Goal: Task Accomplishment & Management: Complete application form

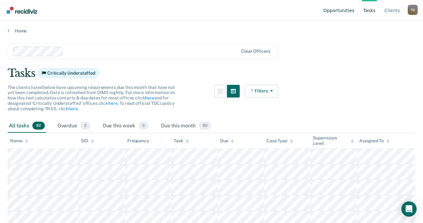
click at [344, 10] on link "Opportunities" at bounding box center [339, 10] width 34 height 20
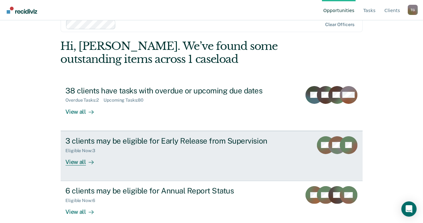
scroll to position [21, 0]
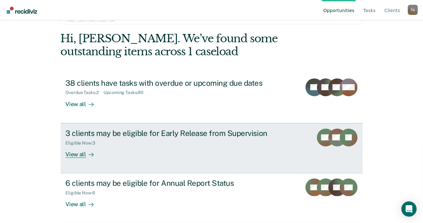
click at [80, 156] on div "View all" at bounding box center [84, 151] width 36 height 12
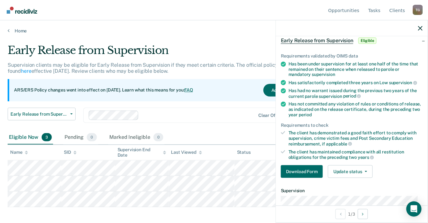
scroll to position [63, 0]
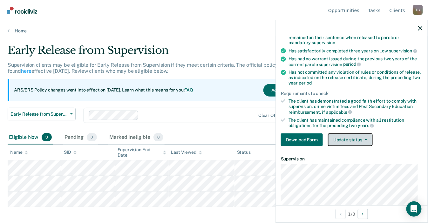
click at [366, 136] on button "Update status" at bounding box center [350, 139] width 45 height 13
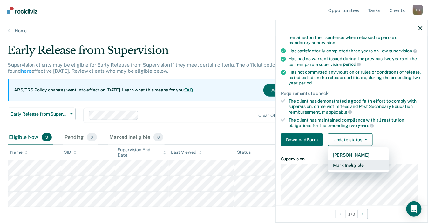
click at [357, 165] on button "Mark Ineligible" at bounding box center [358, 165] width 61 height 10
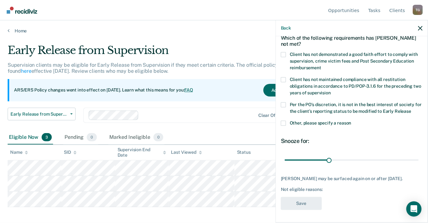
scroll to position [5, 0]
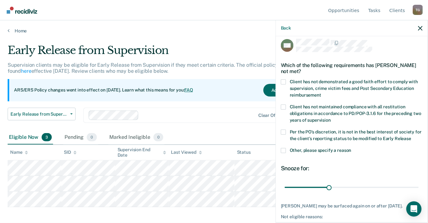
click at [282, 132] on span at bounding box center [283, 131] width 5 height 5
click at [411, 136] on input "Per the PO’s discretion, it is not in the best interest of society for the clie…" at bounding box center [411, 136] width 0 height 0
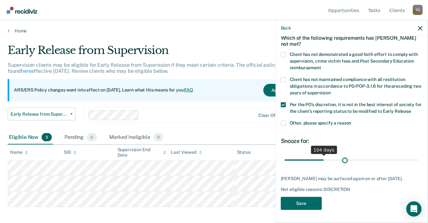
scroll to position [32, 0]
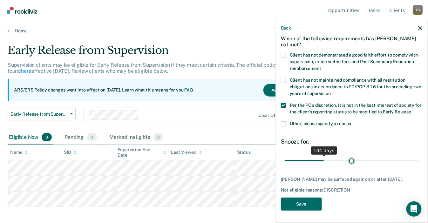
drag, startPoint x: 296, startPoint y: 156, endPoint x: 349, endPoint y: 155, distance: 52.7
click at [349, 155] on input "range" at bounding box center [351, 160] width 134 height 11
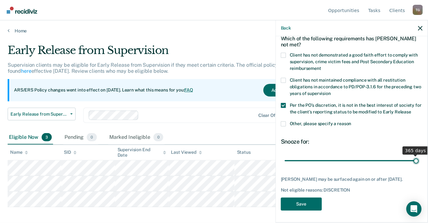
drag, startPoint x: 348, startPoint y: 160, endPoint x: 414, endPoint y: 163, distance: 66.4
type input "365"
click at [414, 163] on input "range" at bounding box center [351, 160] width 134 height 11
click at [283, 125] on span at bounding box center [283, 123] width 5 height 5
click at [351, 121] on input "Other, please specify a reason" at bounding box center [351, 121] width 0 height 0
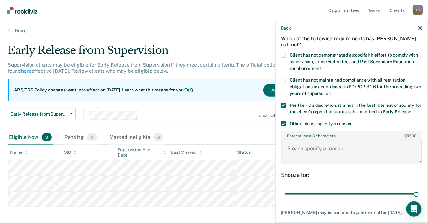
click at [315, 150] on textarea "Enter at least 3 characters 0 / 1600" at bounding box center [351, 151] width 140 height 23
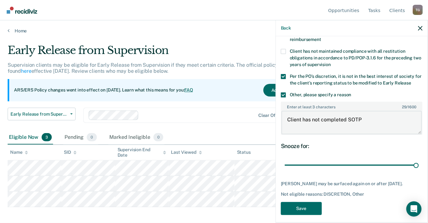
scroll to position [64, 0]
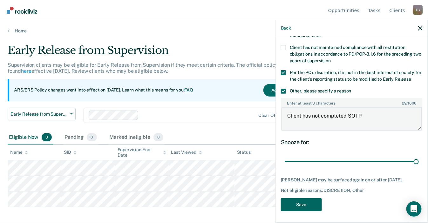
type textarea "Client has not completed SOTP"
click at [304, 207] on button "Save" at bounding box center [301, 204] width 41 height 13
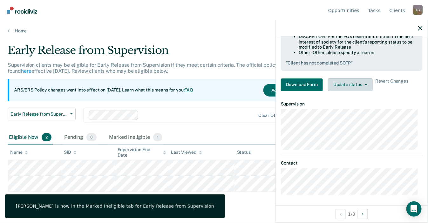
scroll to position [198, 0]
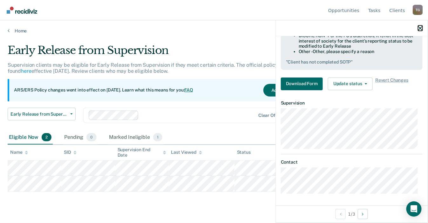
click at [421, 26] on icon "button" at bounding box center [420, 28] width 4 height 4
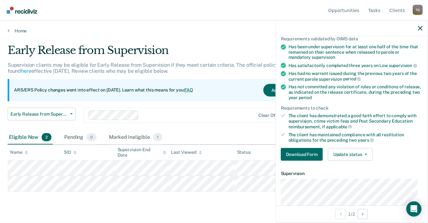
scroll to position [63, 0]
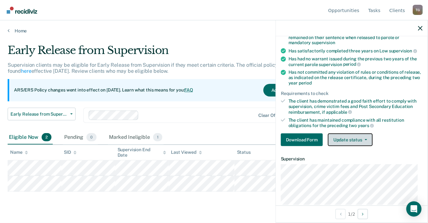
click at [358, 139] on button "Update status" at bounding box center [350, 139] width 45 height 13
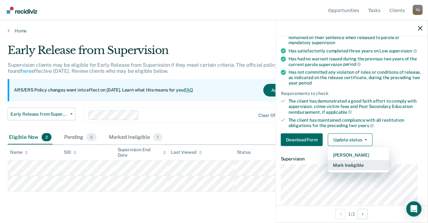
click at [342, 166] on button "Mark Ineligible" at bounding box center [358, 165] width 61 height 10
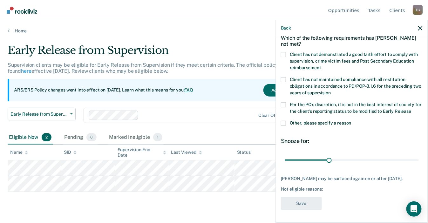
scroll to position [37, 0]
click at [283, 121] on span at bounding box center [283, 123] width 5 height 5
click at [351, 121] on input "Other, please specify a reason" at bounding box center [351, 121] width 0 height 0
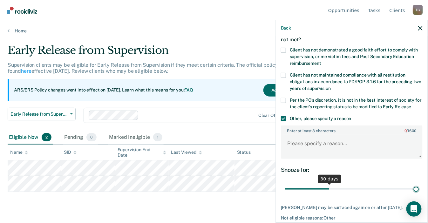
type input "90"
click at [413, 188] on input "range" at bounding box center [351, 188] width 134 height 11
click at [310, 145] on textarea "Enter at least 3 characters 0 / 1600" at bounding box center [351, 146] width 140 height 23
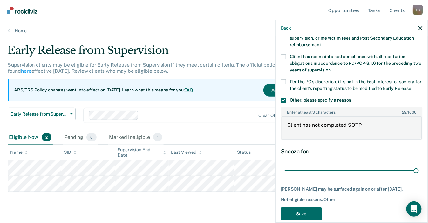
scroll to position [64, 0]
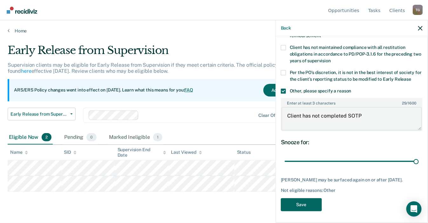
type textarea "Client has not completed SOTP"
click at [309, 202] on button "Save" at bounding box center [301, 204] width 41 height 13
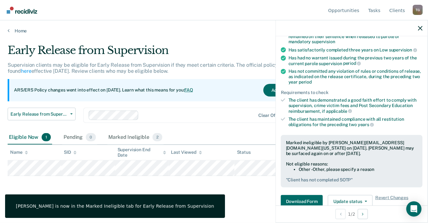
click at [422, 30] on div at bounding box center [351, 28] width 152 height 16
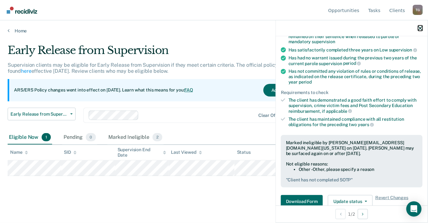
click at [421, 28] on icon "button" at bounding box center [420, 28] width 4 height 4
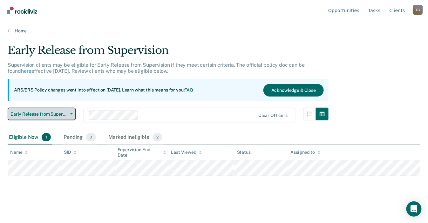
click at [70, 115] on button "Early Release from Supervision" at bounding box center [42, 114] width 68 height 13
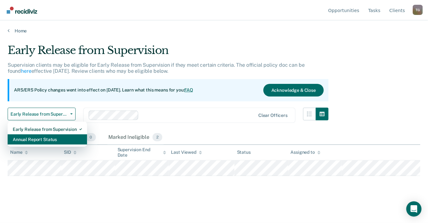
click at [50, 136] on div "Annual Report Status" at bounding box center [47, 139] width 69 height 10
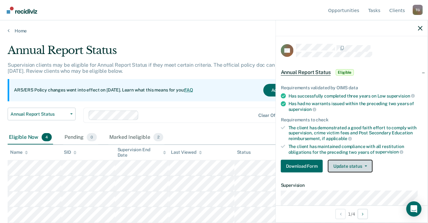
click at [351, 169] on button "Update status" at bounding box center [350, 166] width 45 height 13
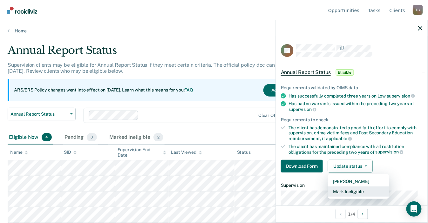
click at [353, 192] on button "Mark Ineligible" at bounding box center [358, 191] width 61 height 10
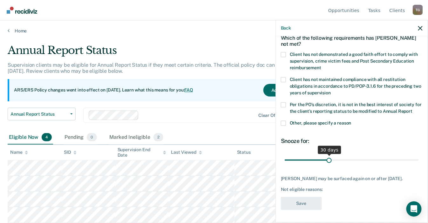
scroll to position [43, 0]
click at [285, 121] on span at bounding box center [283, 123] width 5 height 5
click at [351, 121] on input "Other, please specify a reason" at bounding box center [351, 121] width 0 height 0
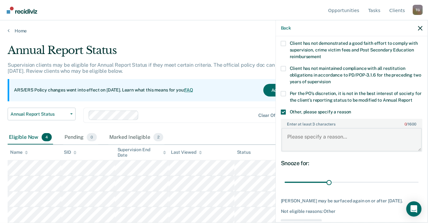
click at [318, 145] on textarea "Enter at least 3 characters 0 / 1600" at bounding box center [351, 139] width 140 height 23
type textarea "Client has not completed SOTP"
click at [344, 186] on input "range" at bounding box center [351, 182] width 134 height 11
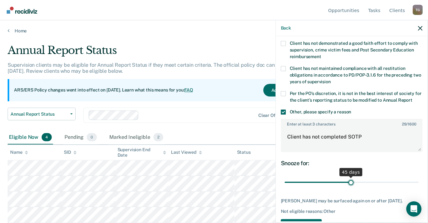
click at [348, 186] on input "range" at bounding box center [351, 182] width 134 height 11
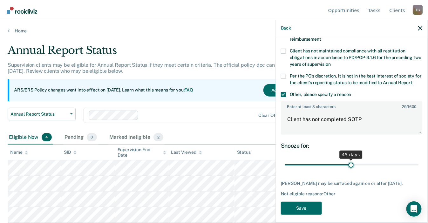
scroll to position [75, 0]
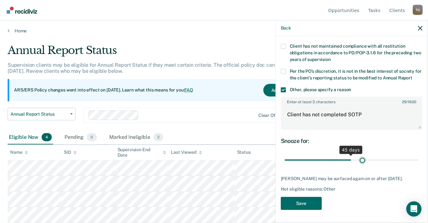
click at [360, 155] on input "range" at bounding box center [351, 160] width 134 height 11
click at [366, 156] on input "range" at bounding box center [351, 160] width 134 height 11
click at [377, 155] on input "range" at bounding box center [351, 160] width 134 height 11
click at [391, 155] on input "range" at bounding box center [351, 160] width 134 height 11
click at [401, 155] on input "range" at bounding box center [351, 160] width 134 height 11
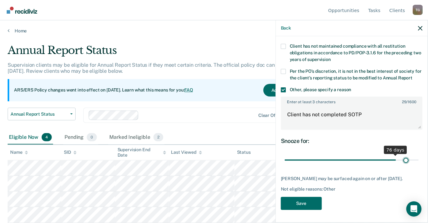
scroll to position [71, 0]
drag, startPoint x: 403, startPoint y: 159, endPoint x: 414, endPoint y: 159, distance: 11.4
type input "90"
click at [414, 159] on input "range" at bounding box center [351, 160] width 134 height 11
click at [305, 205] on button "Save" at bounding box center [301, 203] width 41 height 13
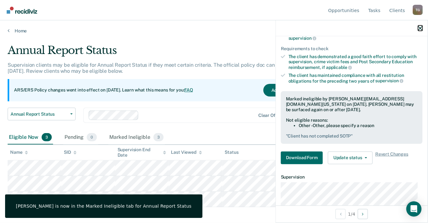
click at [421, 30] on icon "button" at bounding box center [420, 28] width 4 height 4
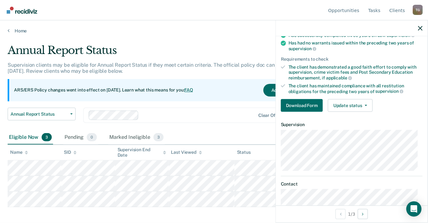
scroll to position [63, 0]
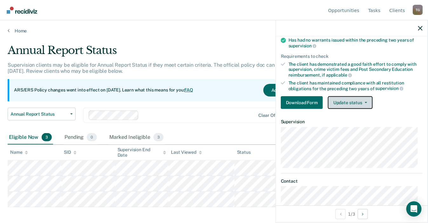
click at [353, 105] on button "Update status" at bounding box center [350, 102] width 45 height 13
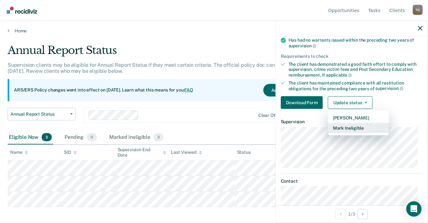
click at [341, 124] on button "Mark Ineligible" at bounding box center [358, 128] width 61 height 10
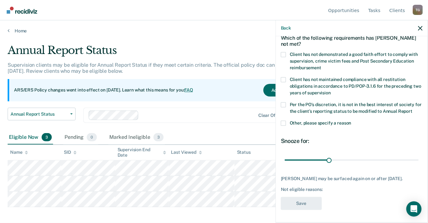
click at [282, 121] on span at bounding box center [283, 123] width 5 height 5
click at [351, 121] on input "Other, please specify a reason" at bounding box center [351, 121] width 0 height 0
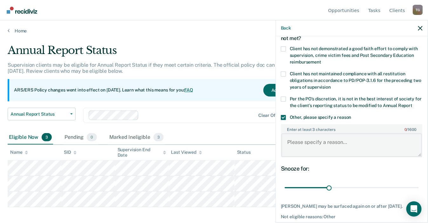
click at [300, 148] on textarea "Enter at least 3 characters 0 / 1600" at bounding box center [351, 144] width 140 height 23
type textarea "Client has not completed SOTP"
click at [368, 191] on input "range" at bounding box center [351, 187] width 134 height 11
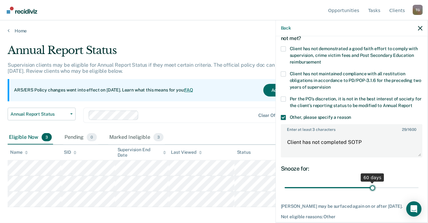
type input "60"
click at [369, 192] on input "range" at bounding box center [351, 187] width 134 height 11
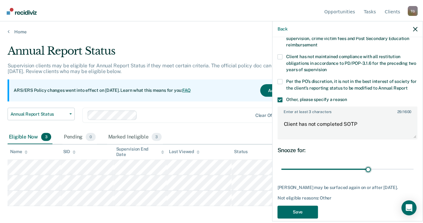
scroll to position [71, 0]
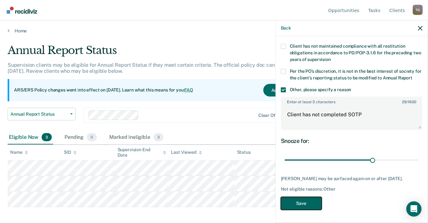
click at [302, 205] on button "Save" at bounding box center [301, 203] width 41 height 13
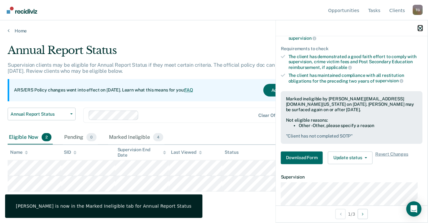
click at [421, 28] on icon "button" at bounding box center [420, 28] width 4 height 4
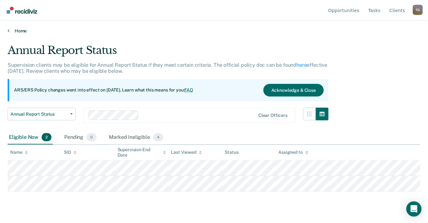
click at [8, 31] on icon at bounding box center [9, 30] width 2 height 5
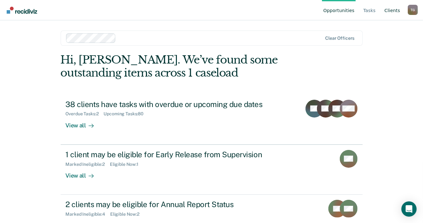
click at [394, 13] on link "Client s" at bounding box center [392, 10] width 18 height 20
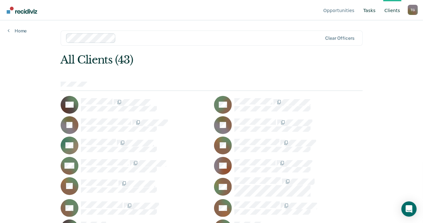
click at [370, 9] on link "Tasks" at bounding box center [369, 10] width 15 height 20
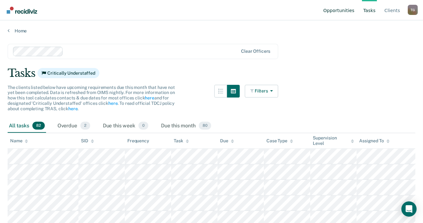
click at [331, 9] on link "Opportunities" at bounding box center [339, 10] width 34 height 20
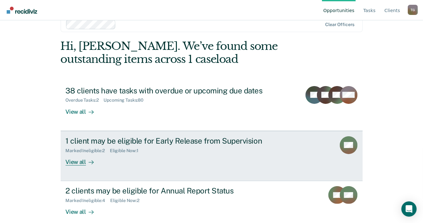
scroll to position [21, 0]
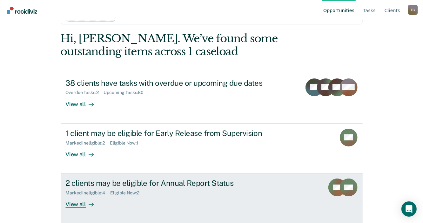
click at [75, 202] on div "View all" at bounding box center [84, 202] width 36 height 12
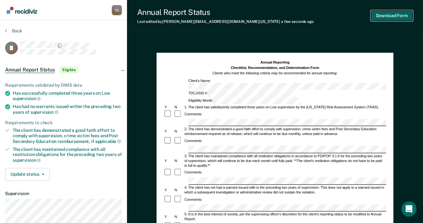
click at [398, 17] on button "Download Form" at bounding box center [392, 15] width 42 height 10
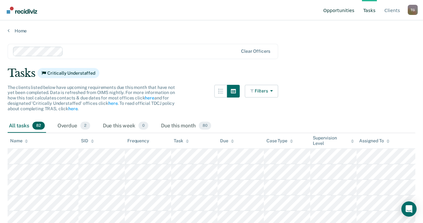
click at [342, 12] on link "Opportunities" at bounding box center [339, 10] width 34 height 20
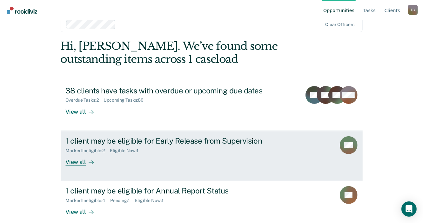
scroll to position [21, 0]
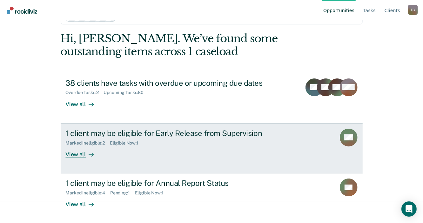
click at [75, 151] on div "View all" at bounding box center [84, 151] width 36 height 12
